Goal: Information Seeking & Learning: Learn about a topic

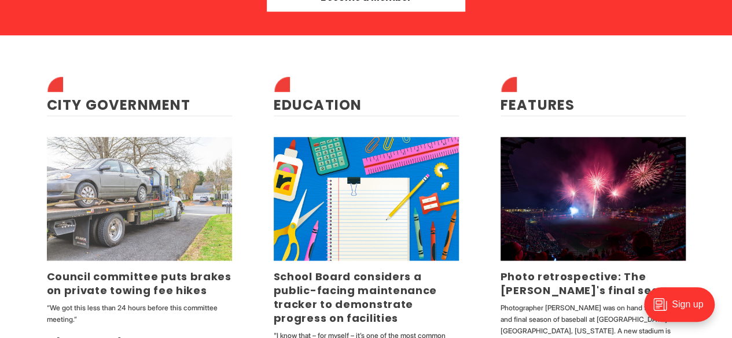
scroll to position [2661, 0]
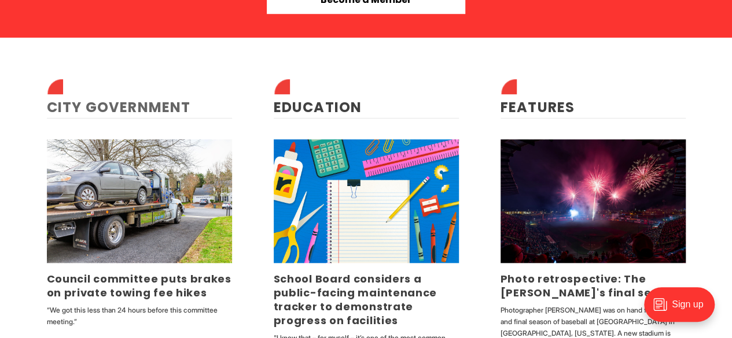
click at [113, 102] on link "City Government" at bounding box center [119, 107] width 144 height 19
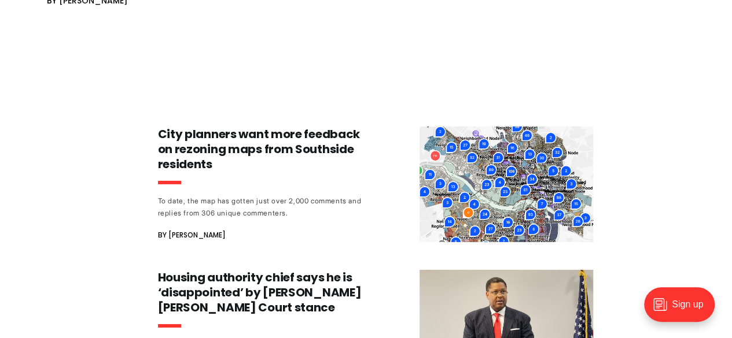
scroll to position [1851, 0]
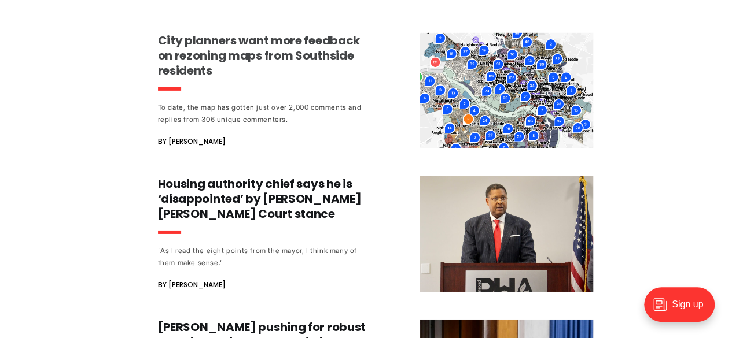
click at [252, 35] on h3 "City planners want more feedback on rezoning maps from Southside residents" at bounding box center [265, 55] width 215 height 45
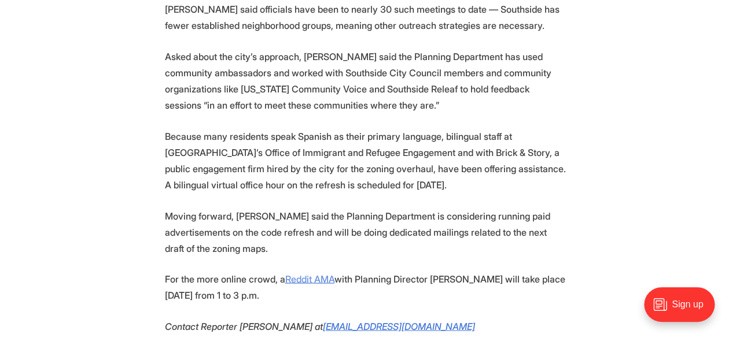
scroll to position [1041, 0]
